Goal: Task Accomplishment & Management: Use online tool/utility

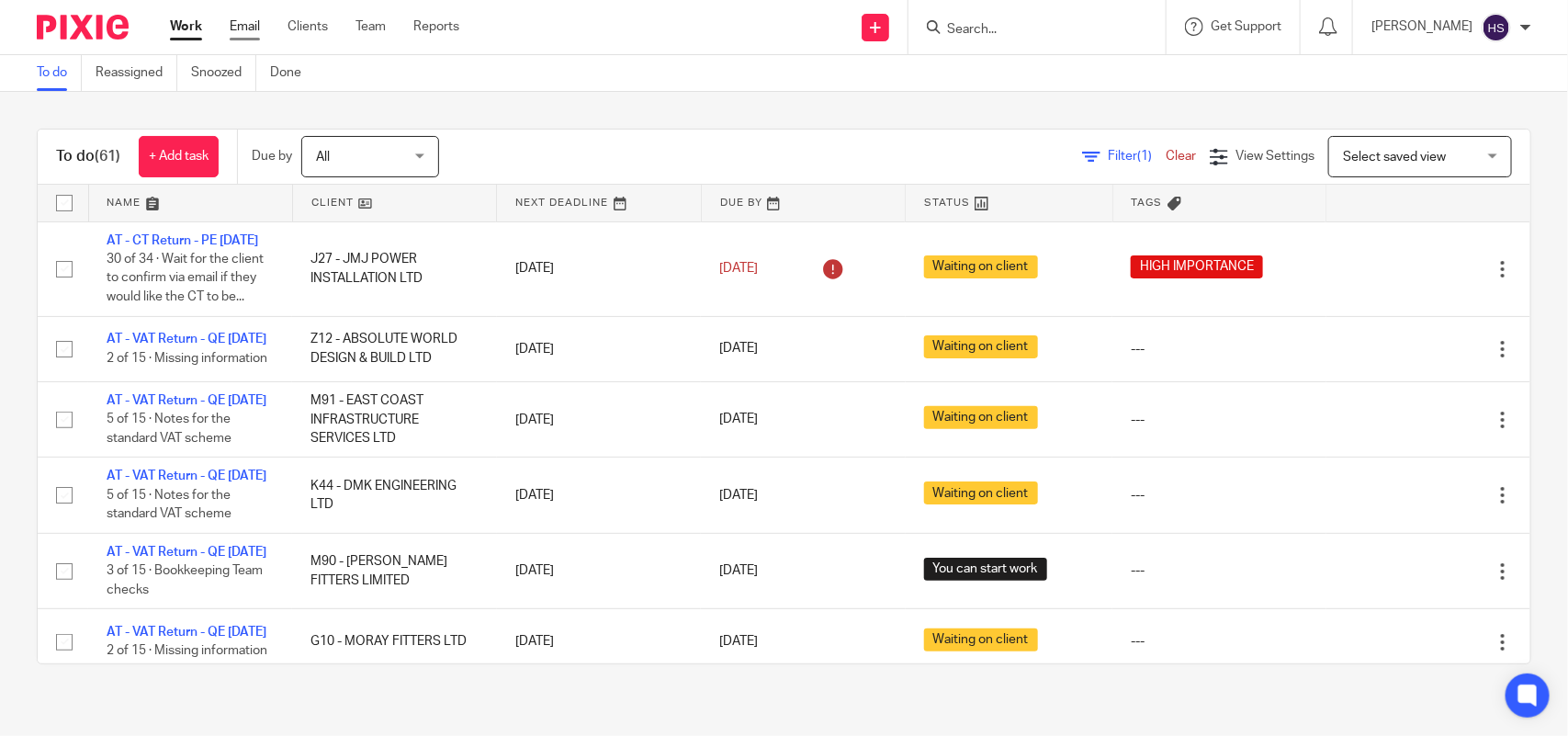
click at [238, 30] on link "Email" at bounding box center [245, 26] width 30 height 18
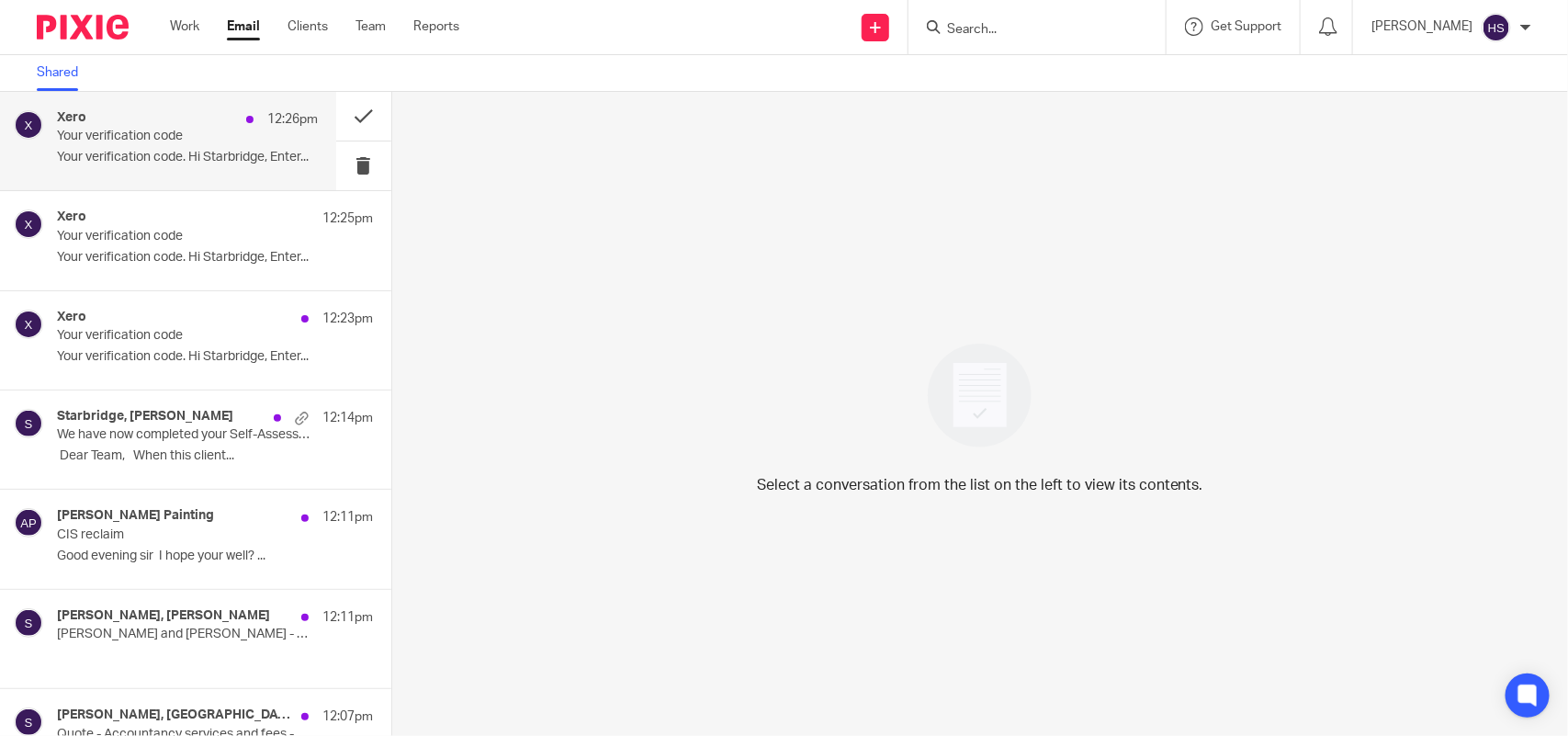
click at [220, 165] on p "Your verification code. Hi Starbridge, Enter..." at bounding box center [187, 157] width 261 height 16
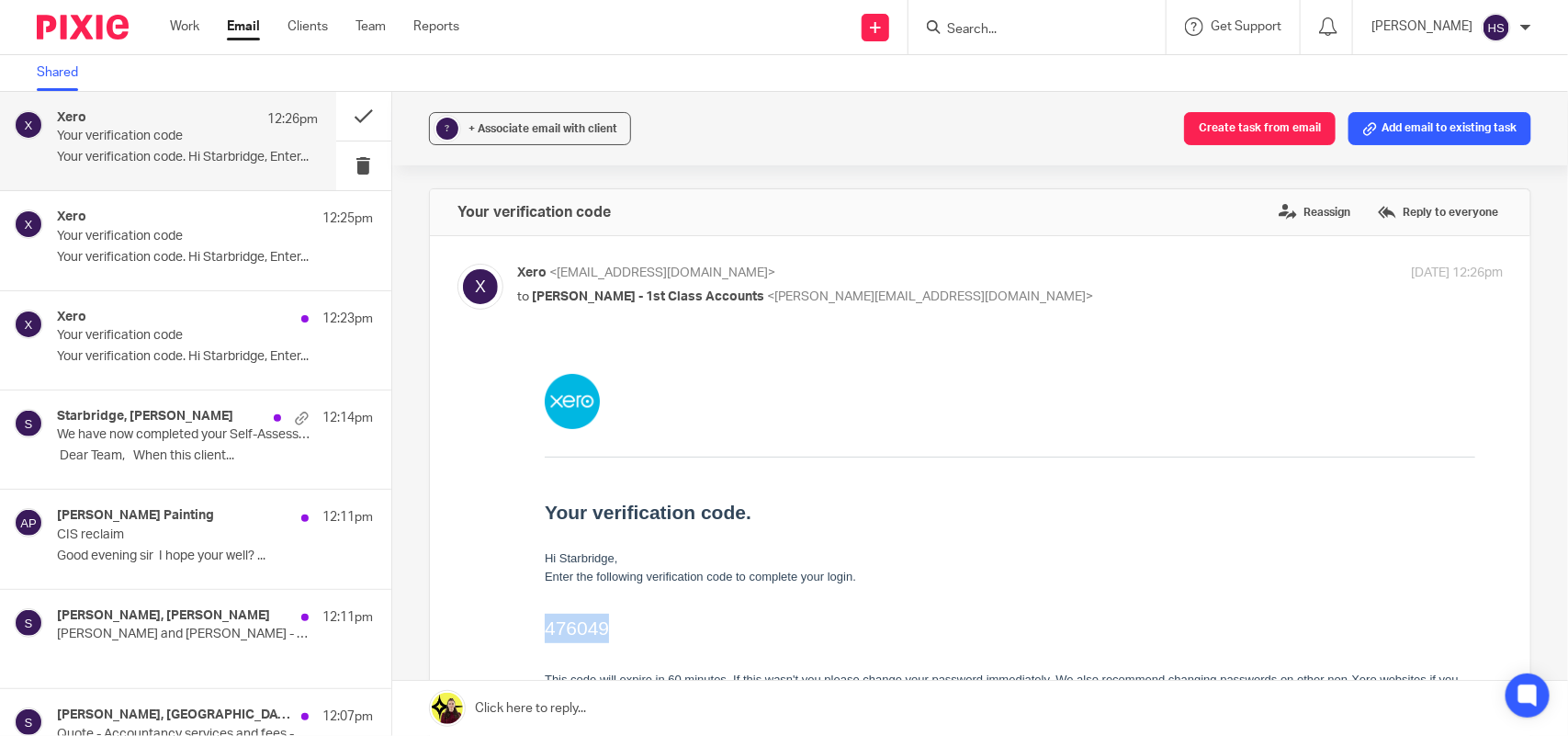
drag, startPoint x: 545, startPoint y: 619, endPoint x: 613, endPoint y: 626, distance: 68.4
click at [613, 626] on h2 "476049" at bounding box center [1009, 627] width 931 height 29
copy h2 "476049"
click at [185, 29] on link "Work" at bounding box center [184, 26] width 29 height 18
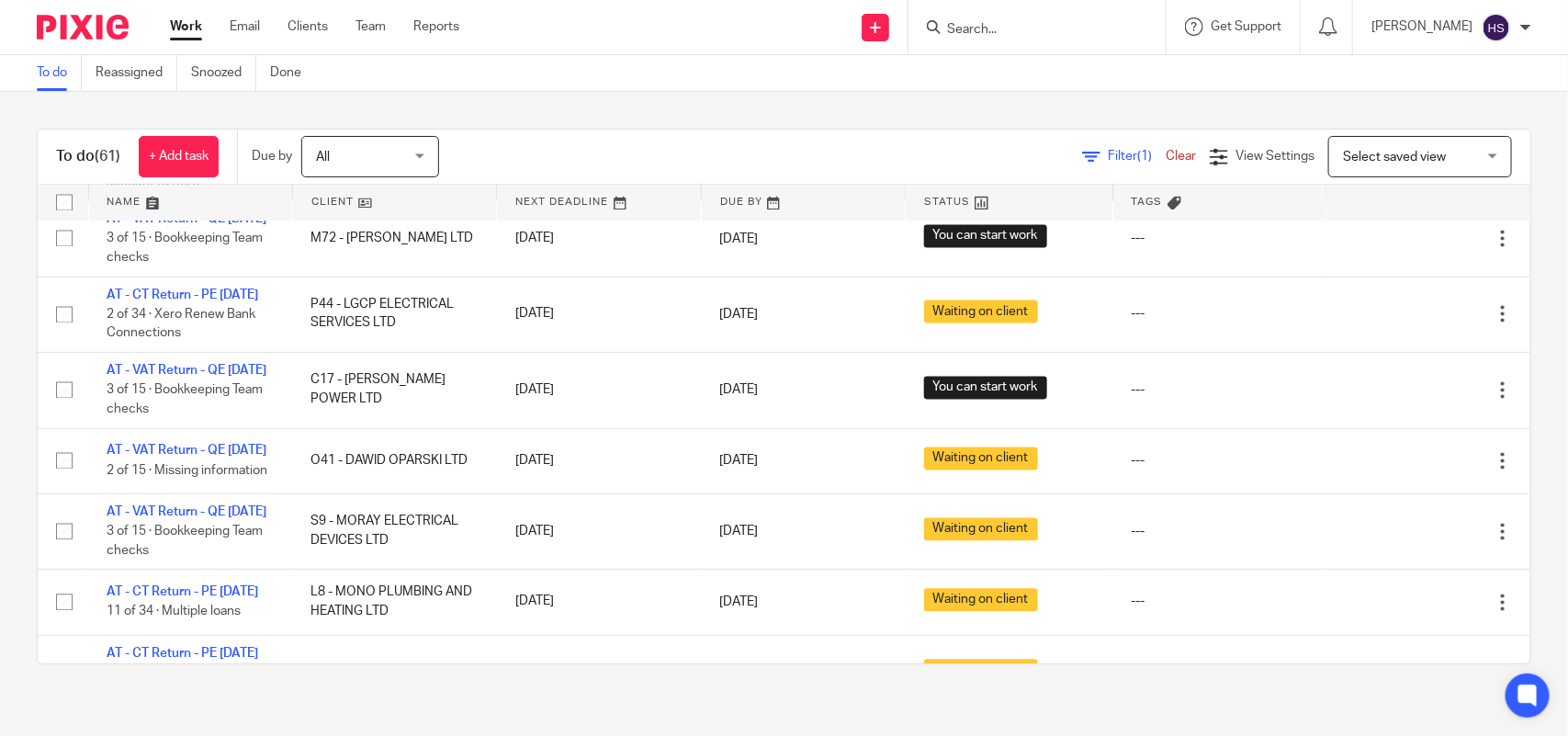
scroll to position [1723, 0]
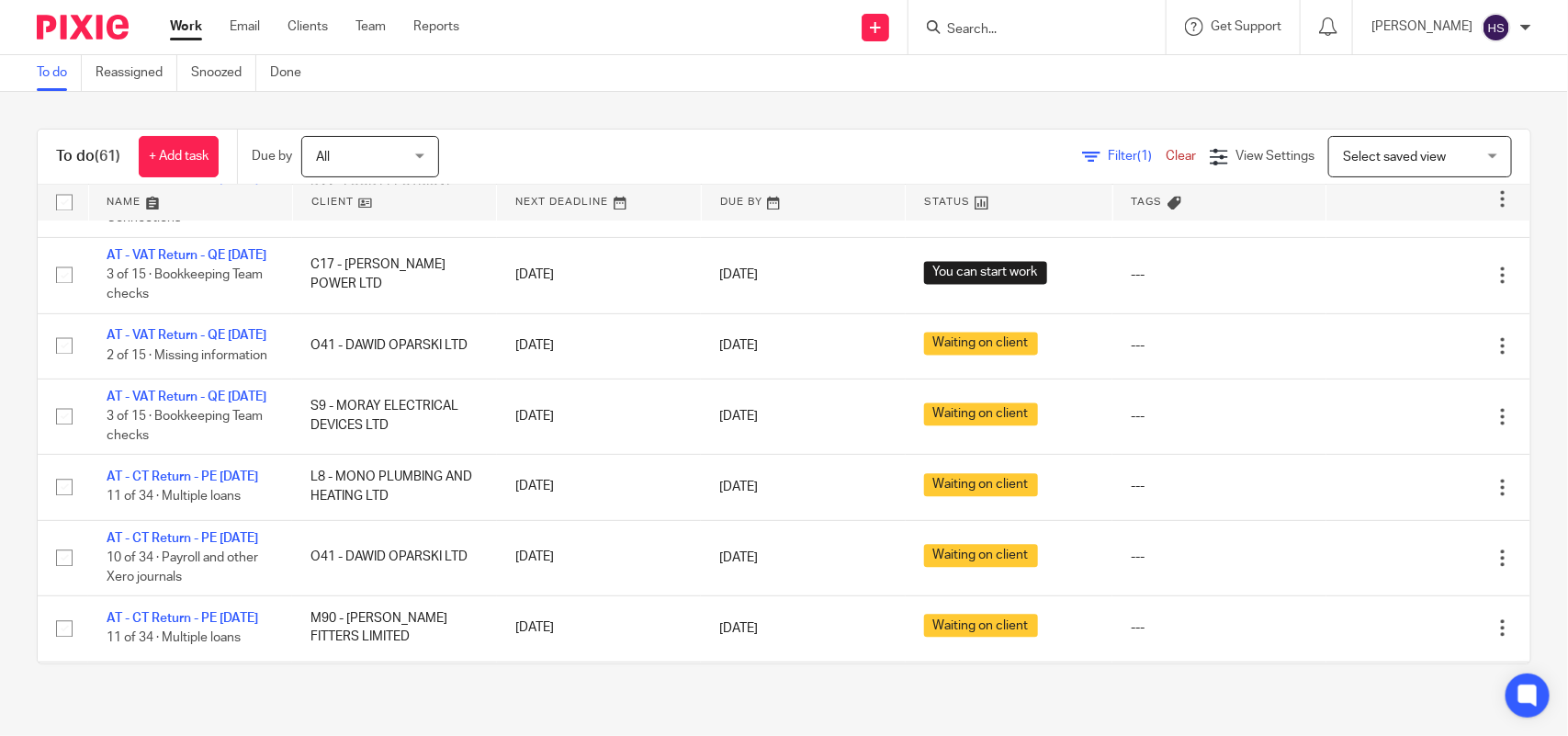
click at [0, 336] on div "To do (61) + Add task Due by All All Today Tomorrow This week Next week This mo…" at bounding box center [784, 396] width 1568 height 609
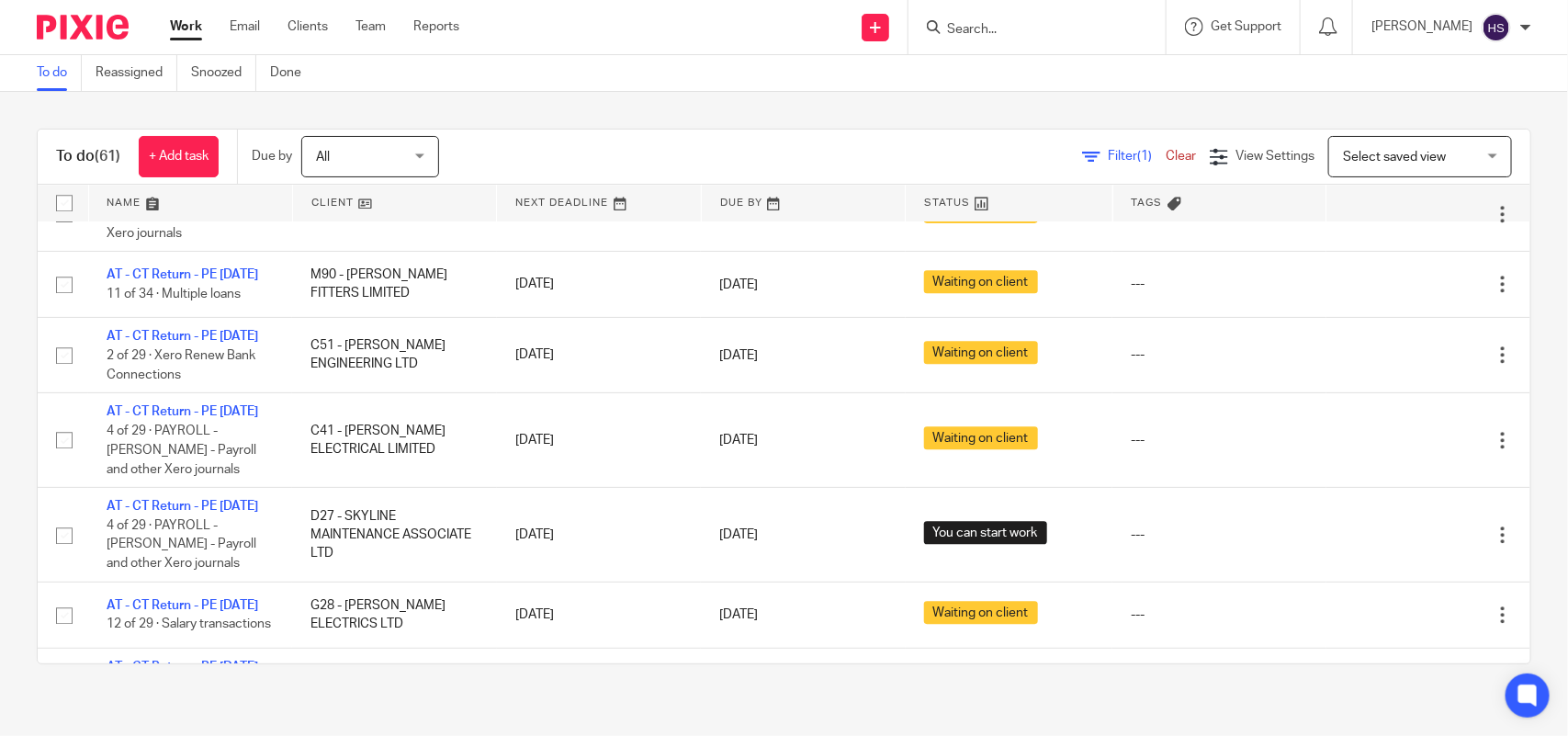
scroll to position [2183, 0]
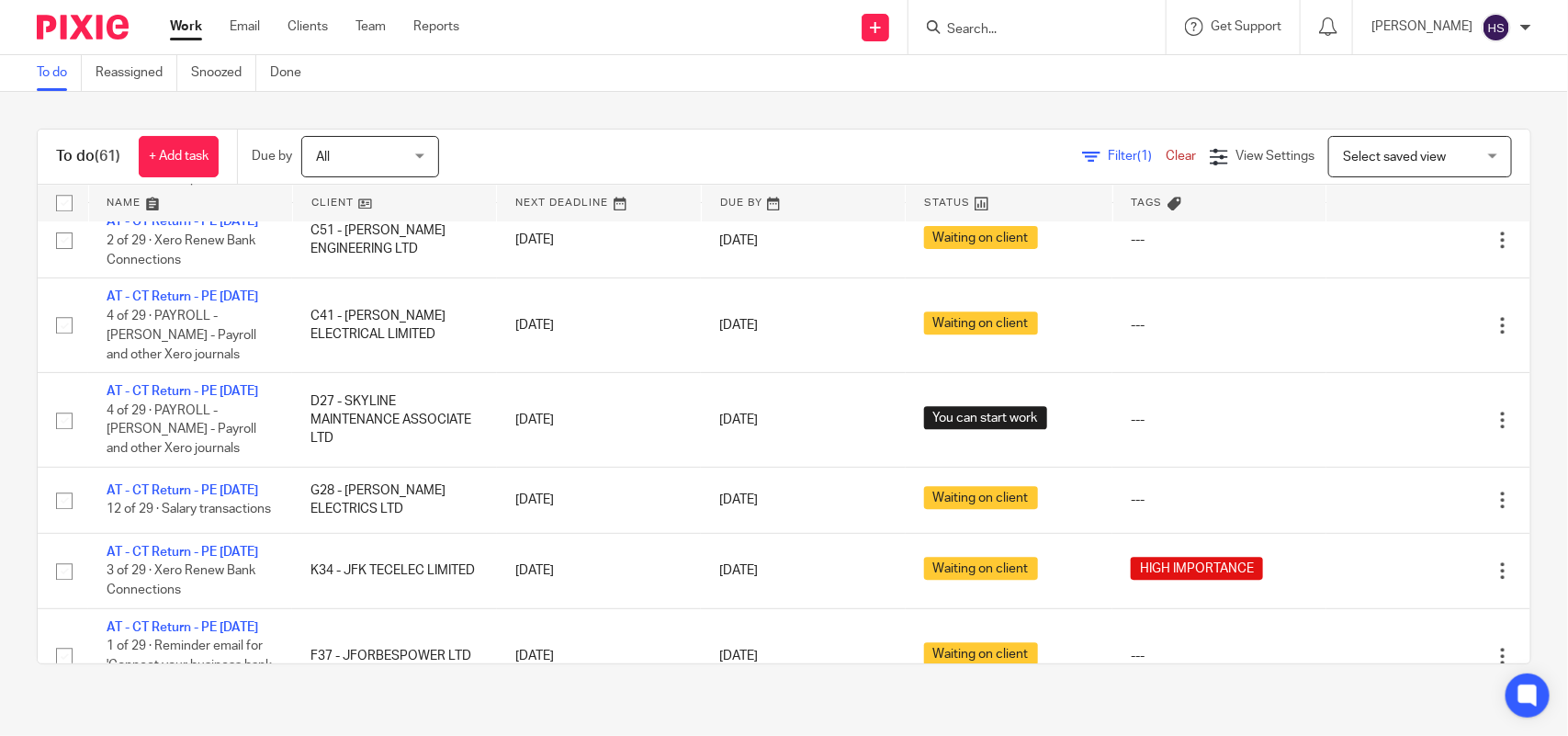
click at [425, 156] on div "All All" at bounding box center [370, 156] width 138 height 41
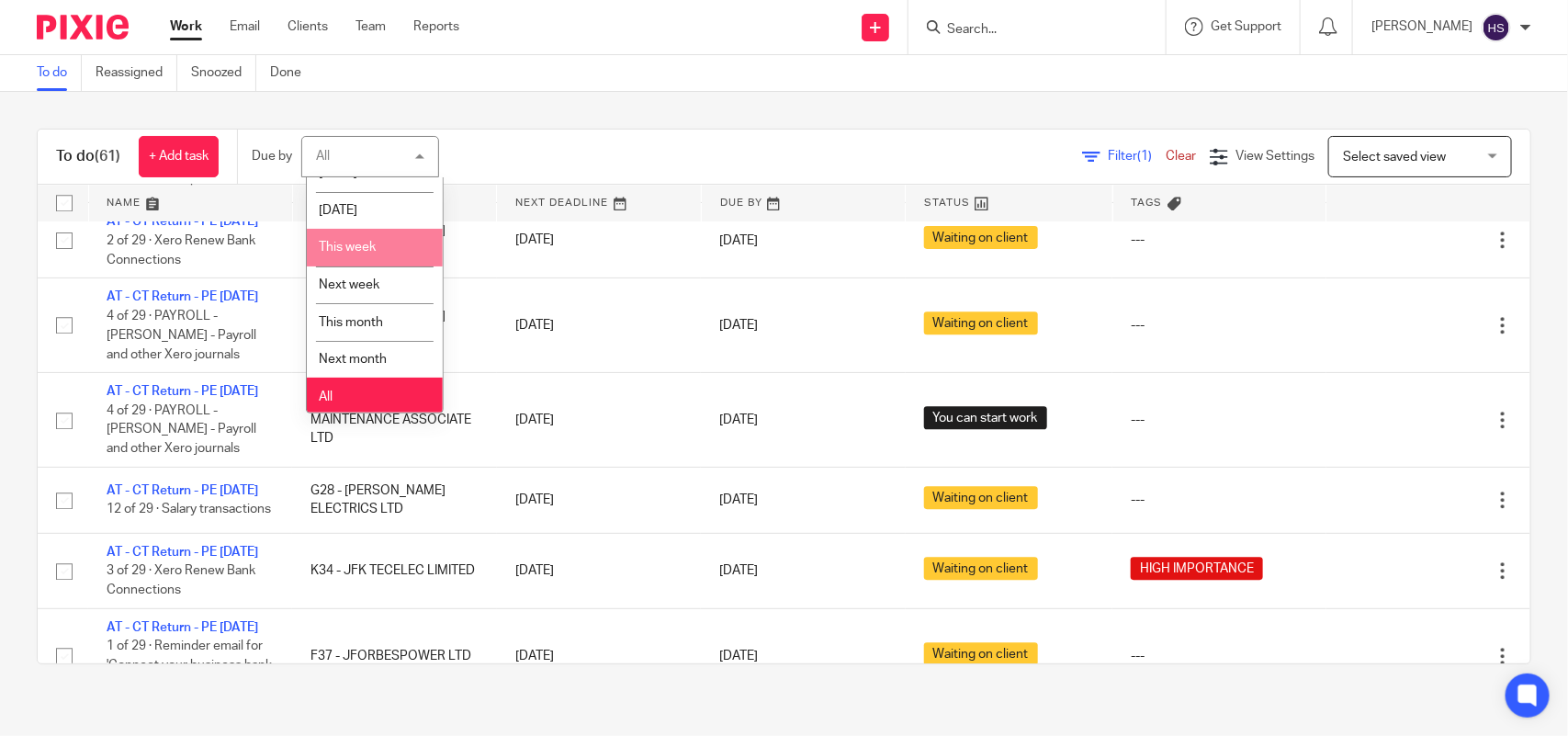
scroll to position [0, 0]
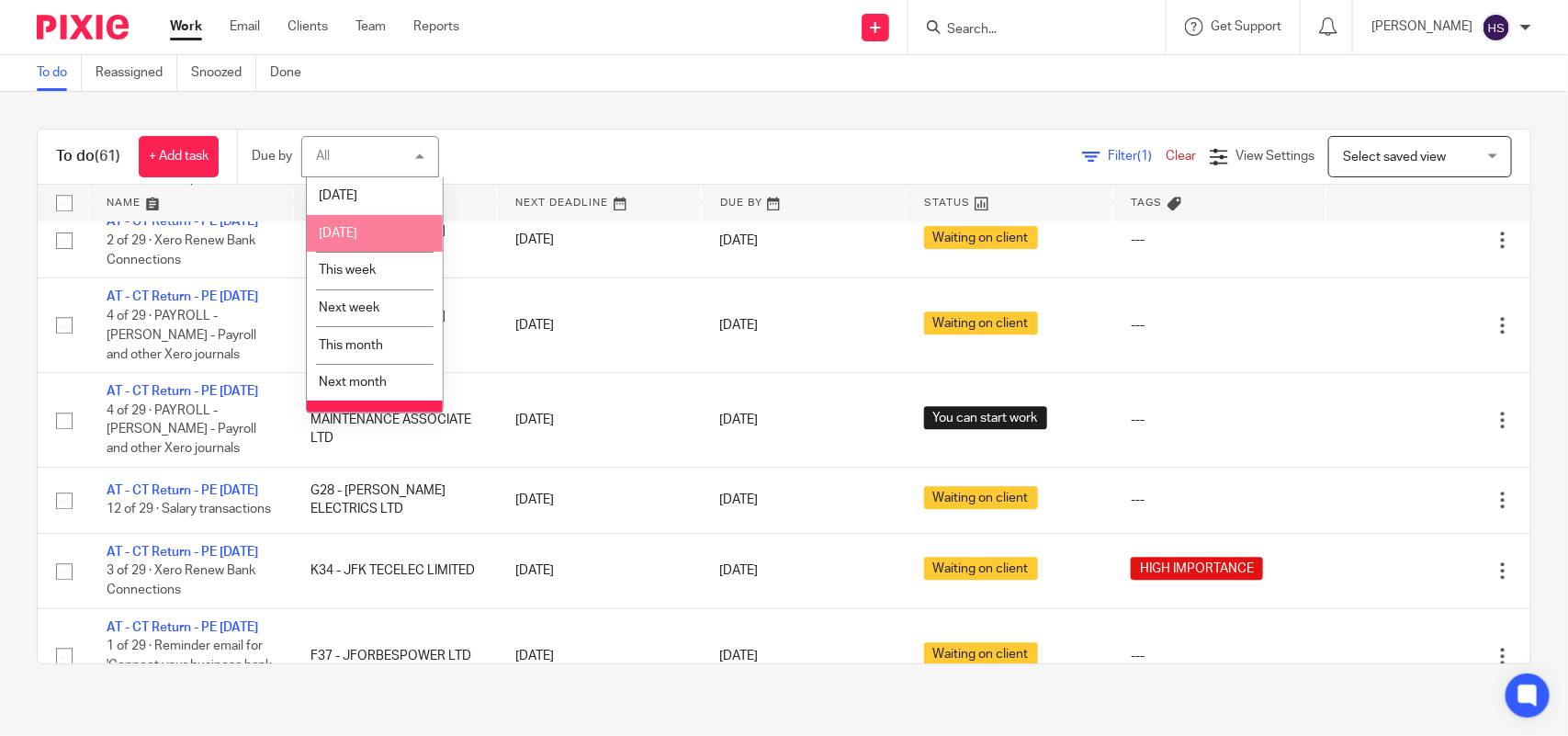
click at [589, 107] on div "To do (61) + Add task Due by All All Today Tomorrow This week Next week This mo…" at bounding box center [784, 396] width 1568 height 609
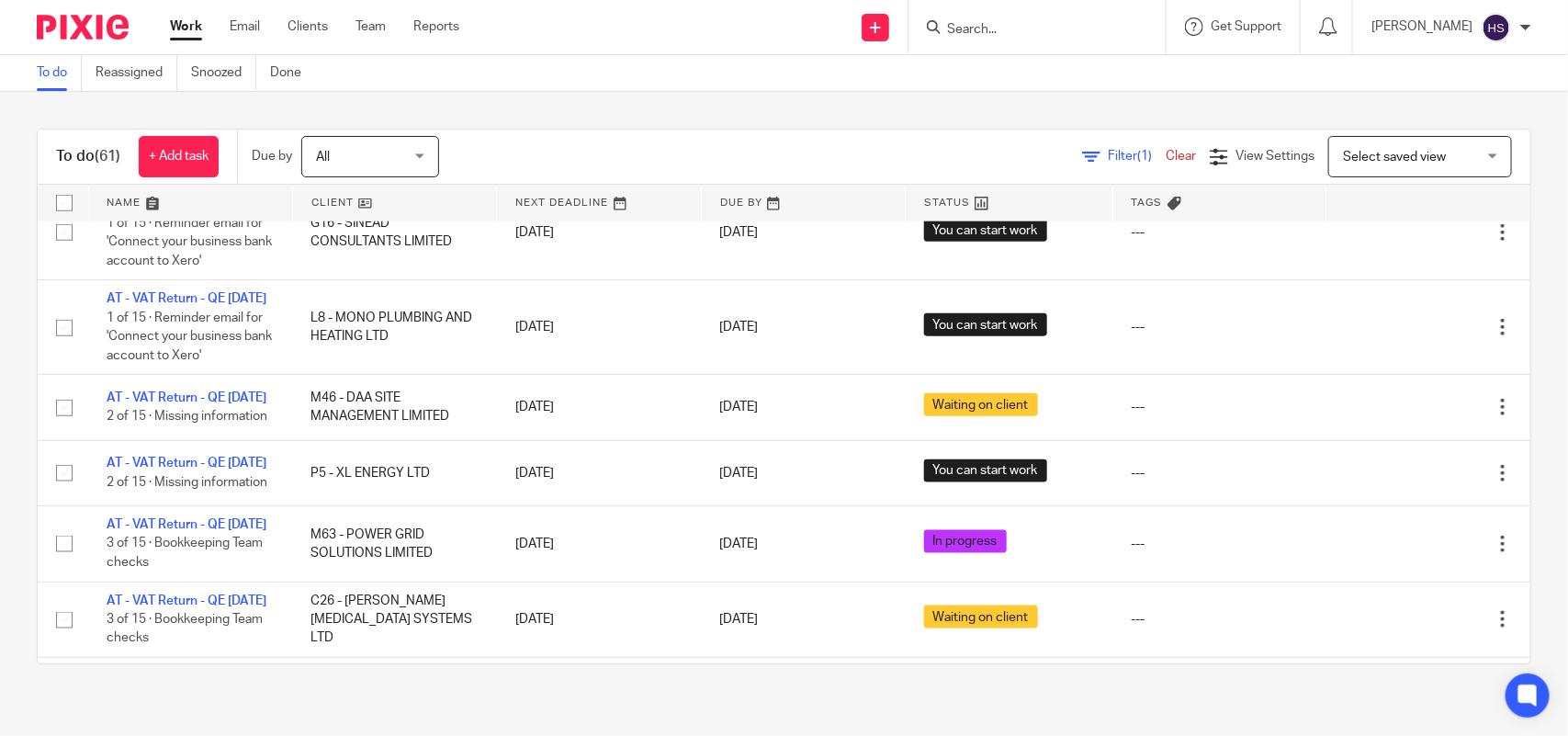
scroll to position [919, 0]
